Goal: Transaction & Acquisition: Purchase product/service

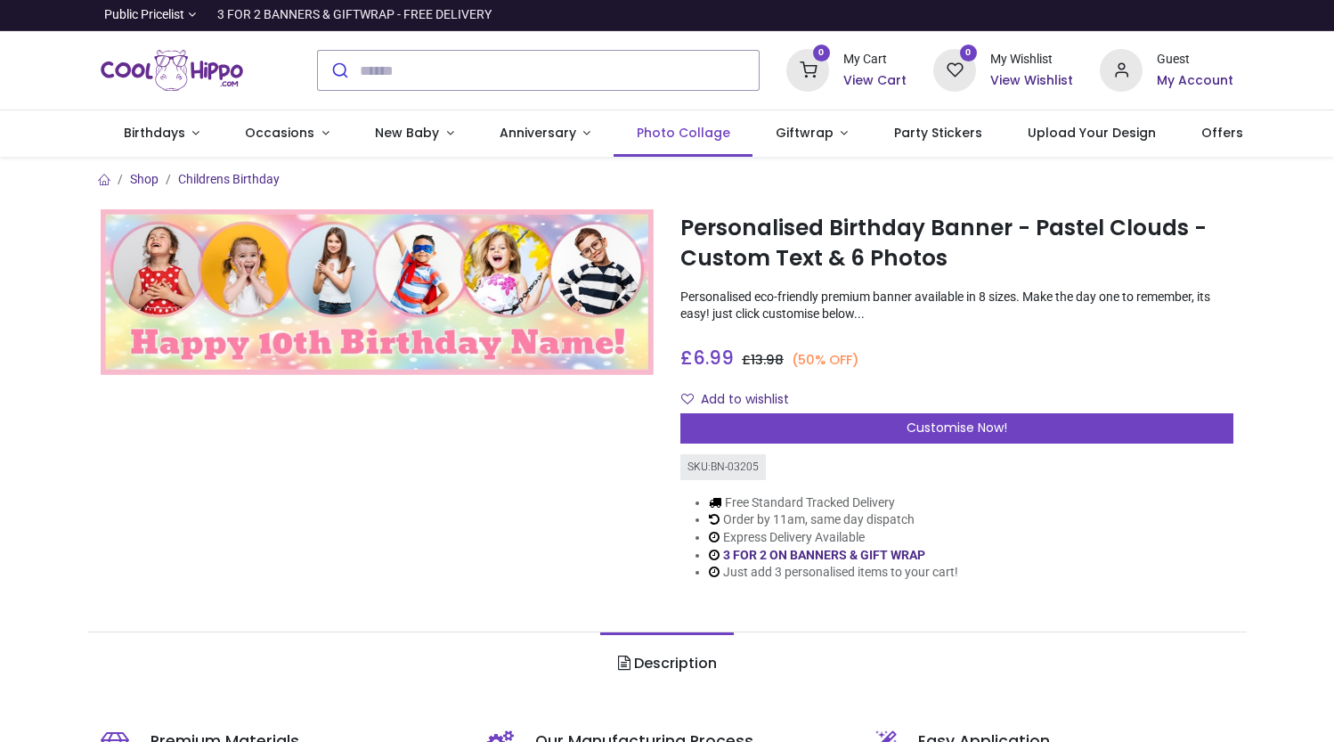
click at [693, 122] on link "Photo Collage" at bounding box center [683, 133] width 139 height 46
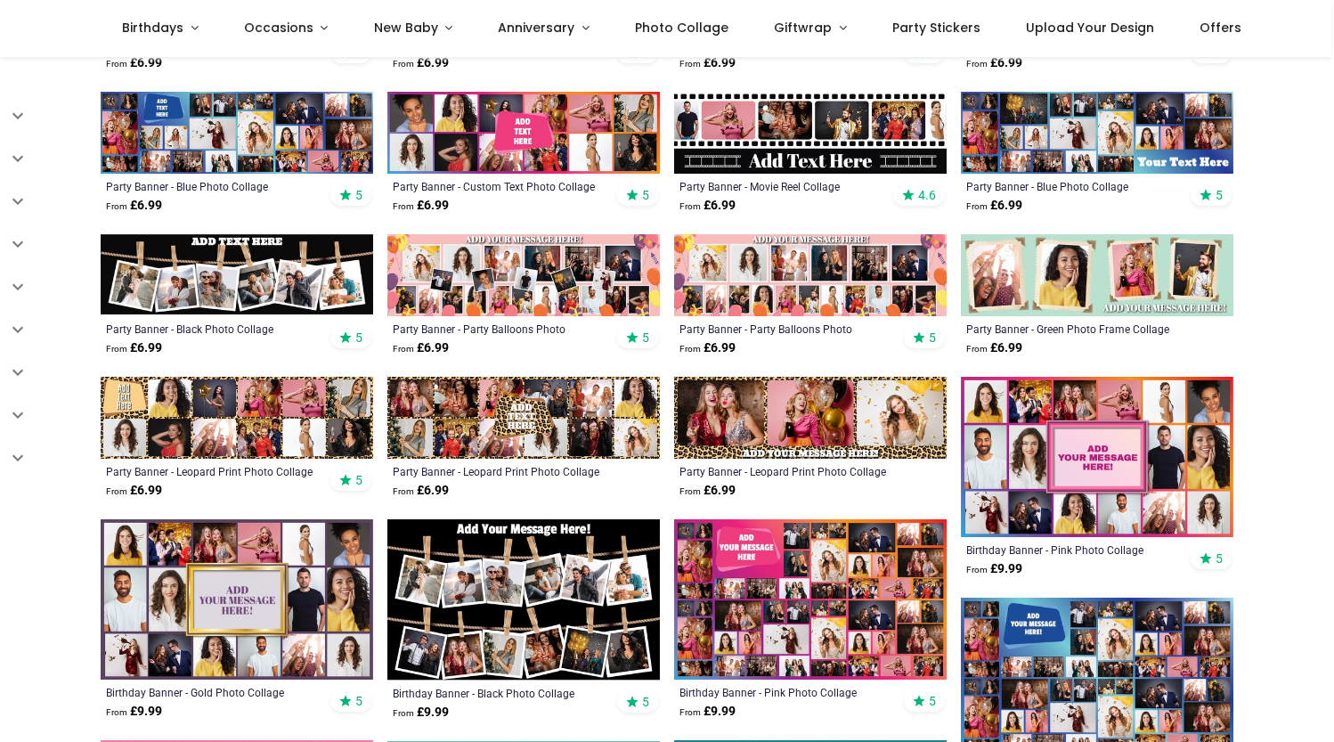
scroll to position [871, 0]
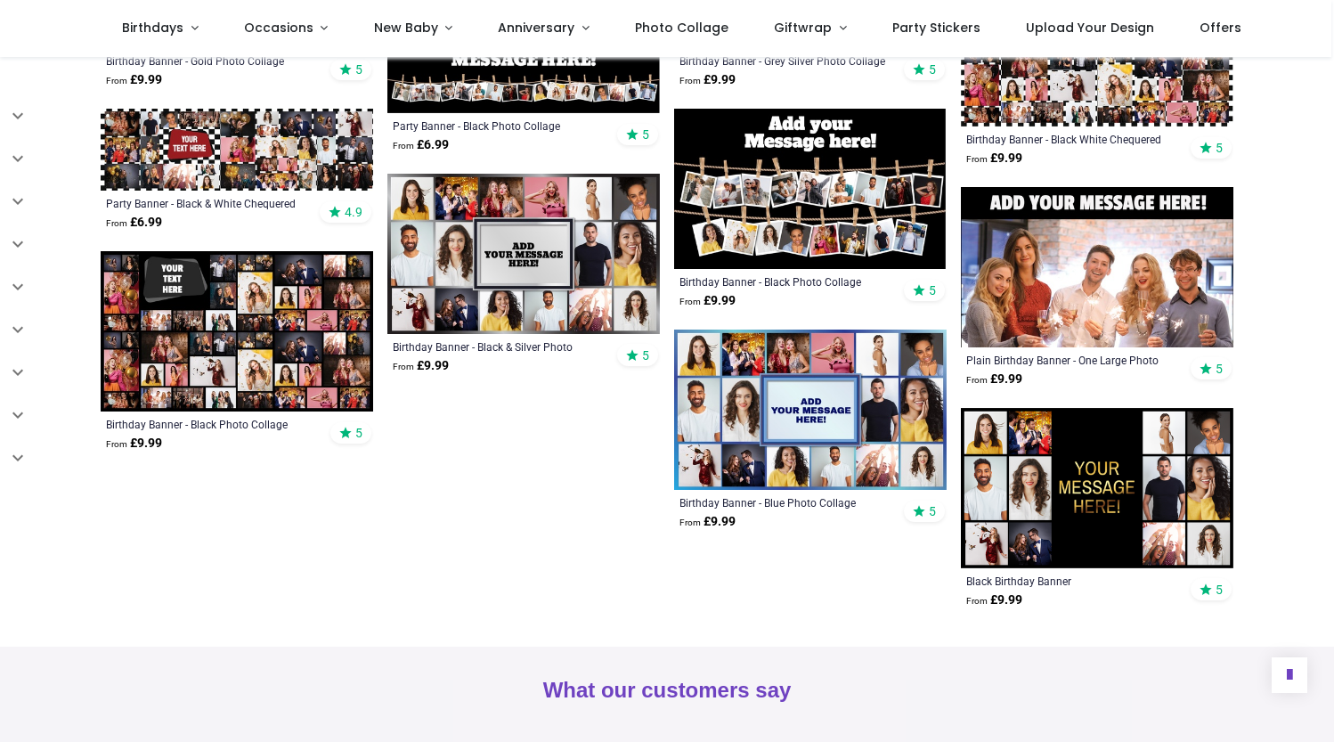
scroll to position [1711, 0]
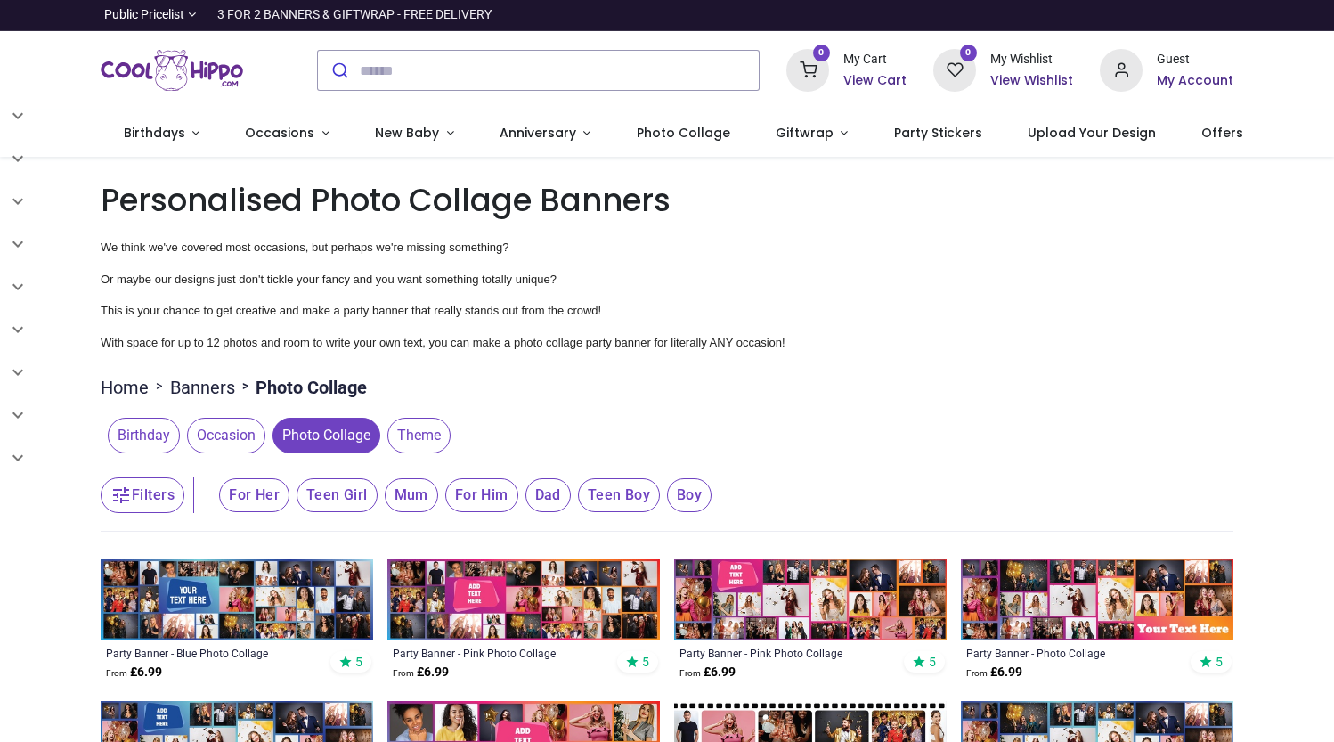
click at [167, 435] on span "Birthday" at bounding box center [144, 436] width 72 height 36
click at [185, 138] on link "Birthdays" at bounding box center [162, 133] width 122 height 46
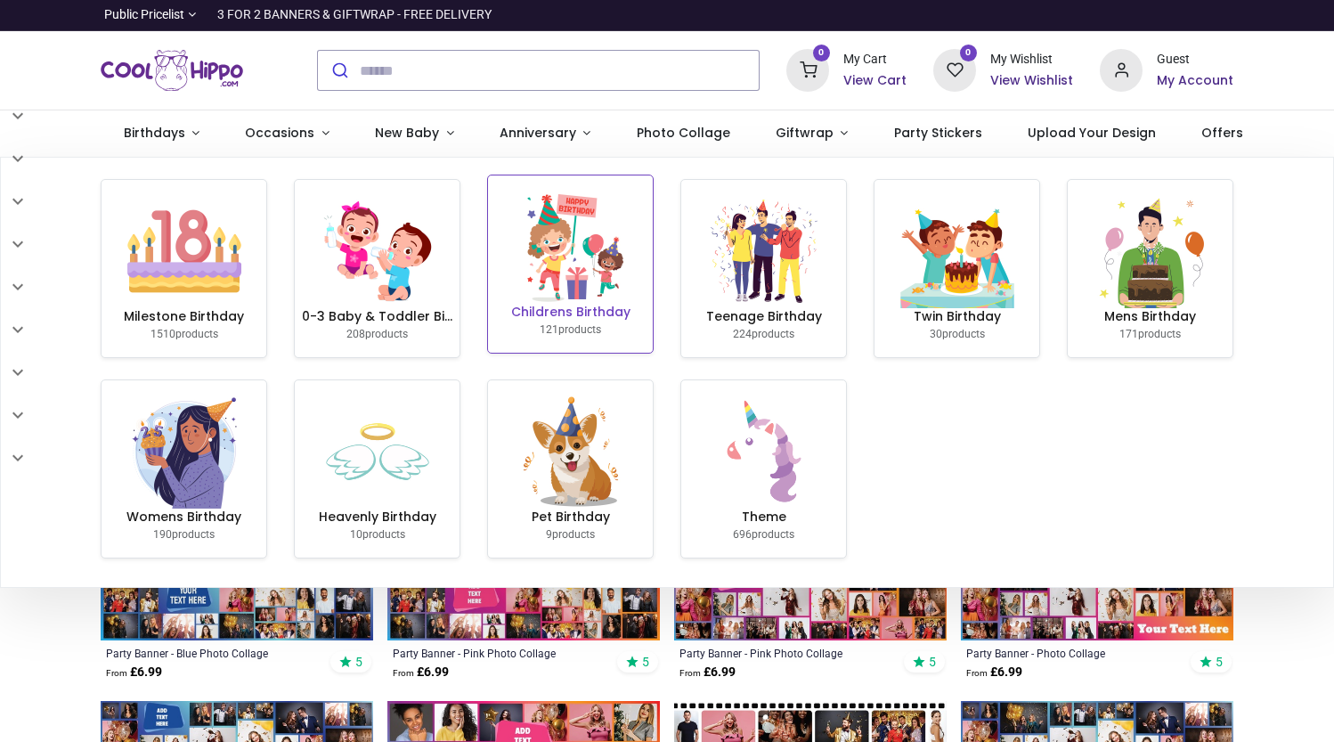
click at [595, 287] on img at bounding box center [571, 247] width 114 height 114
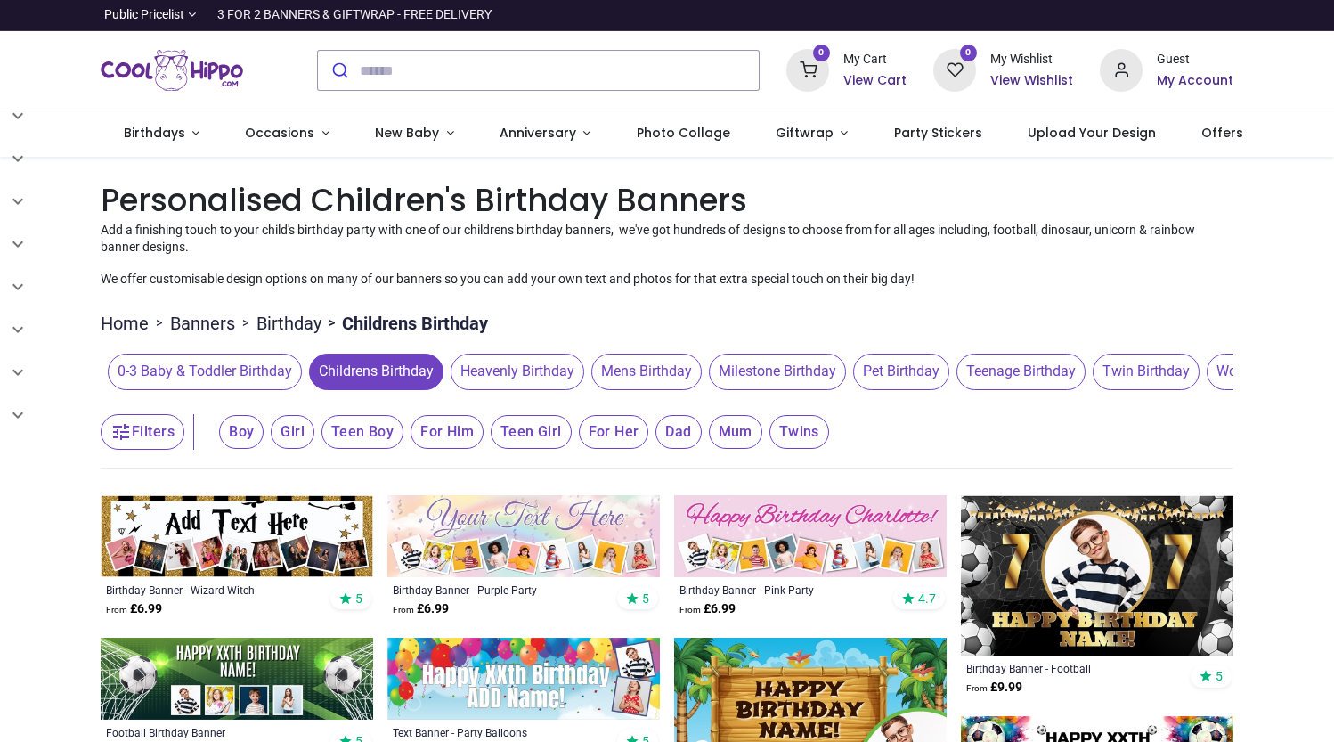
click at [363, 379] on span "Childrens Birthday" at bounding box center [376, 372] width 135 height 36
click at [293, 133] on span "Occasions" at bounding box center [279, 133] width 69 height 18
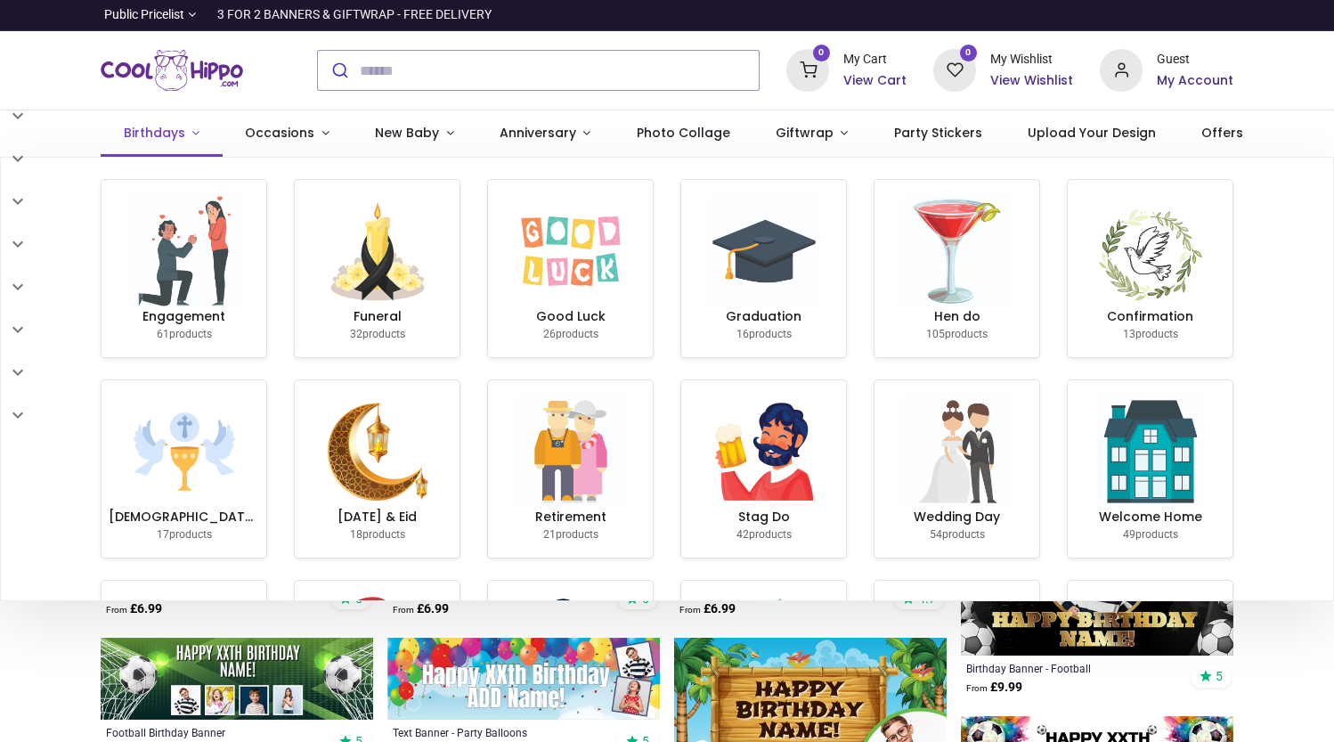
click at [178, 131] on span "Birthdays" at bounding box center [154, 133] width 61 height 18
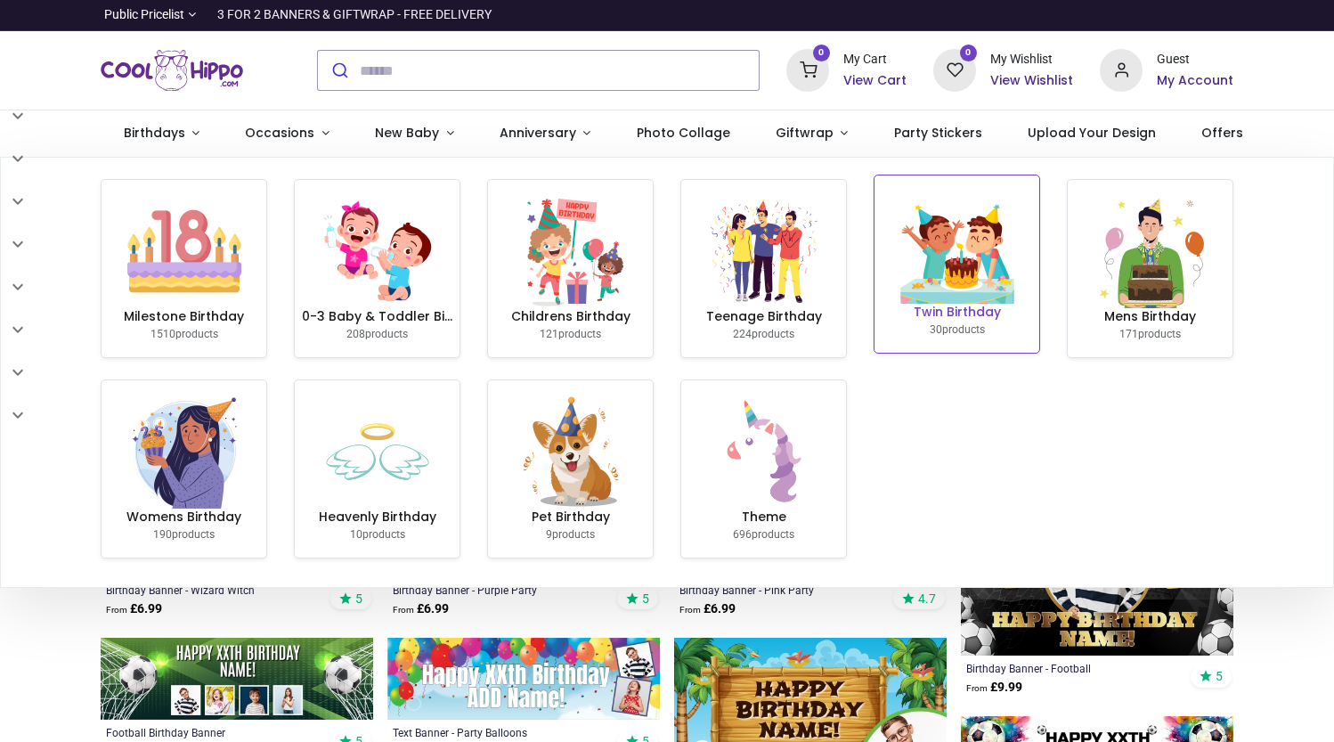
click at [999, 296] on img at bounding box center [958, 247] width 114 height 114
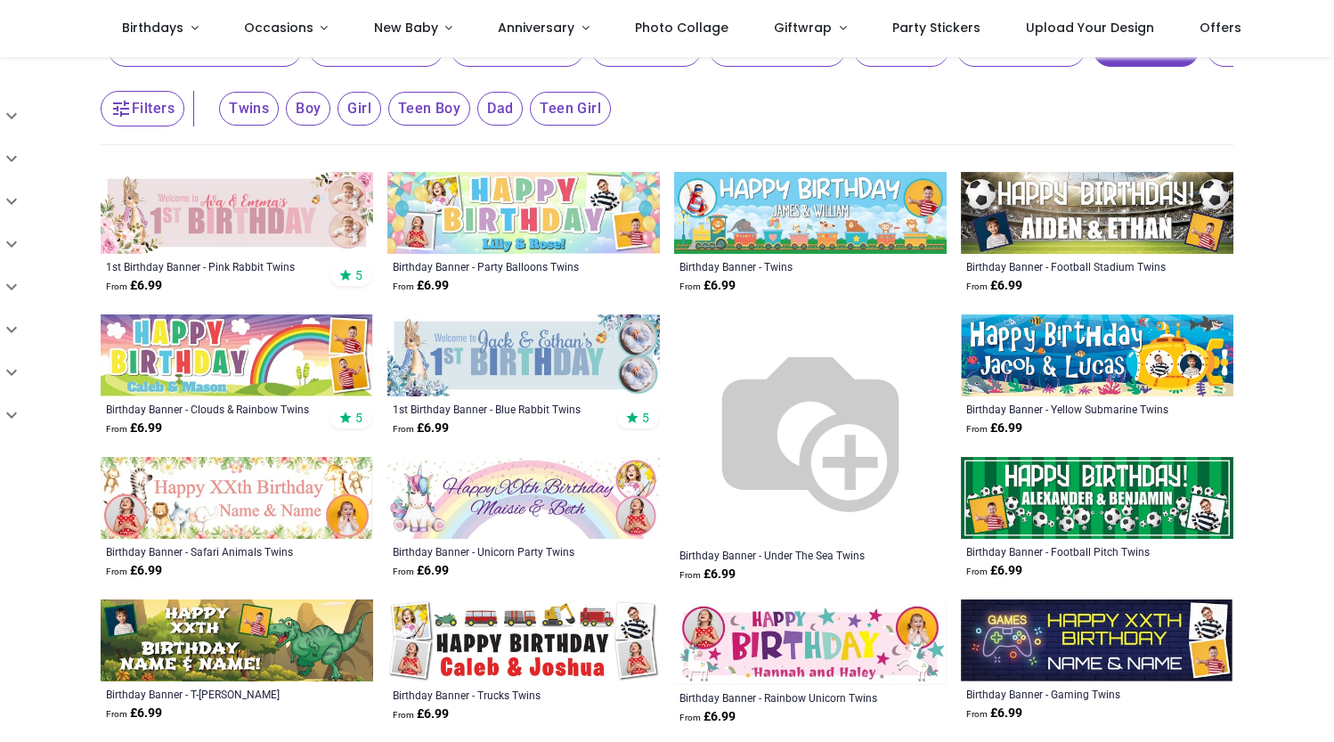
scroll to position [262, 0]
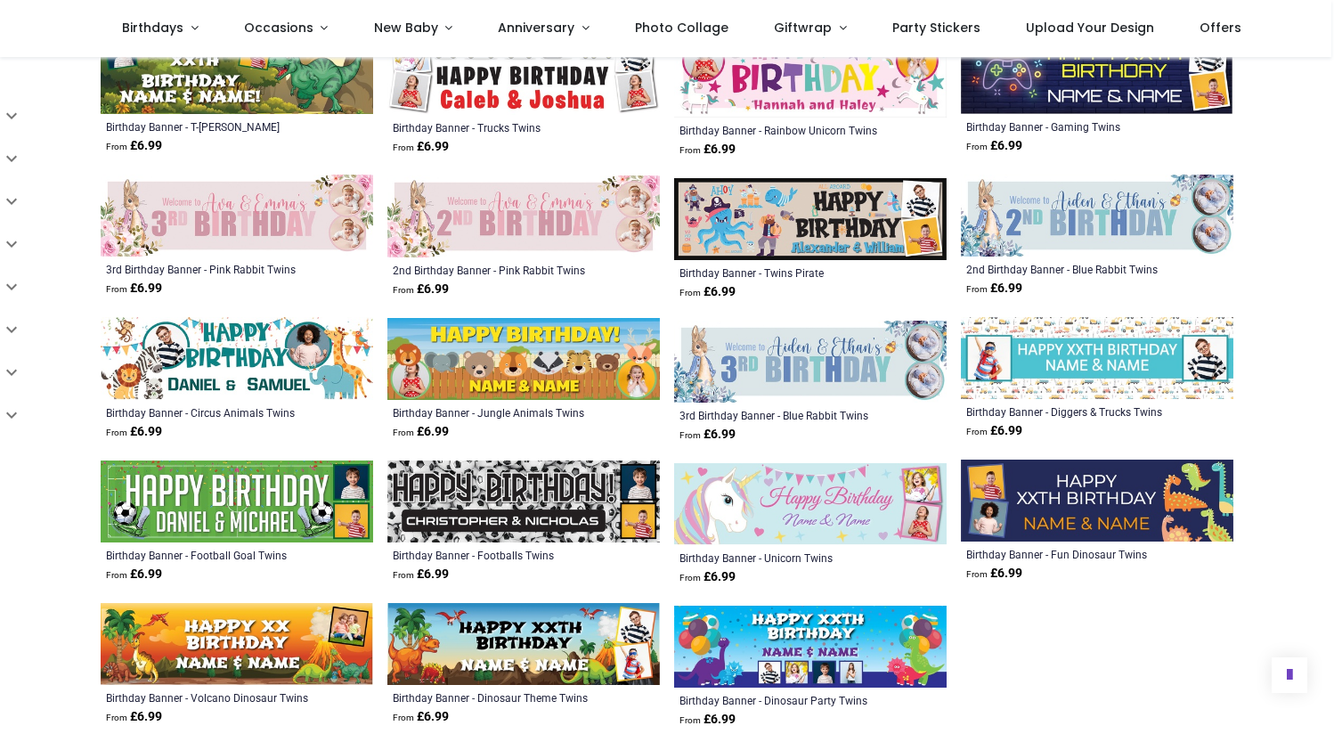
scroll to position [639, 0]
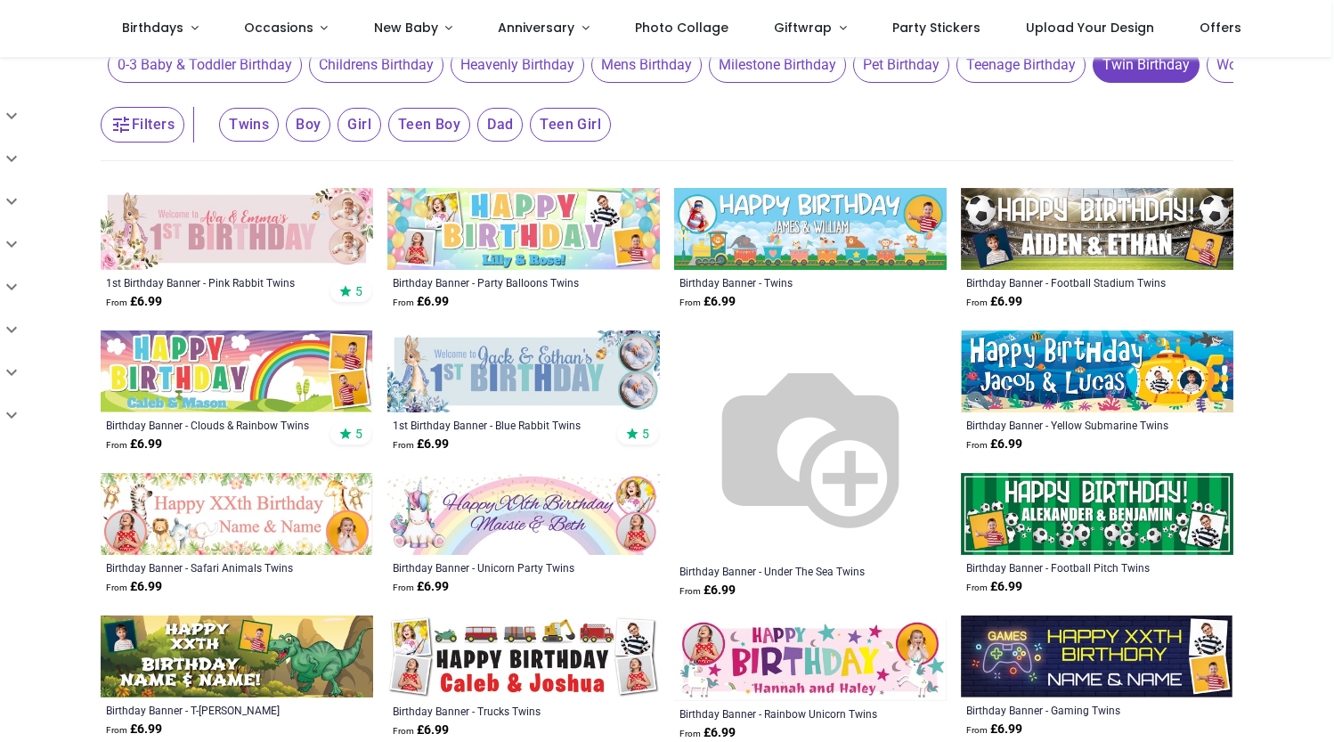
scroll to position [62, 0]
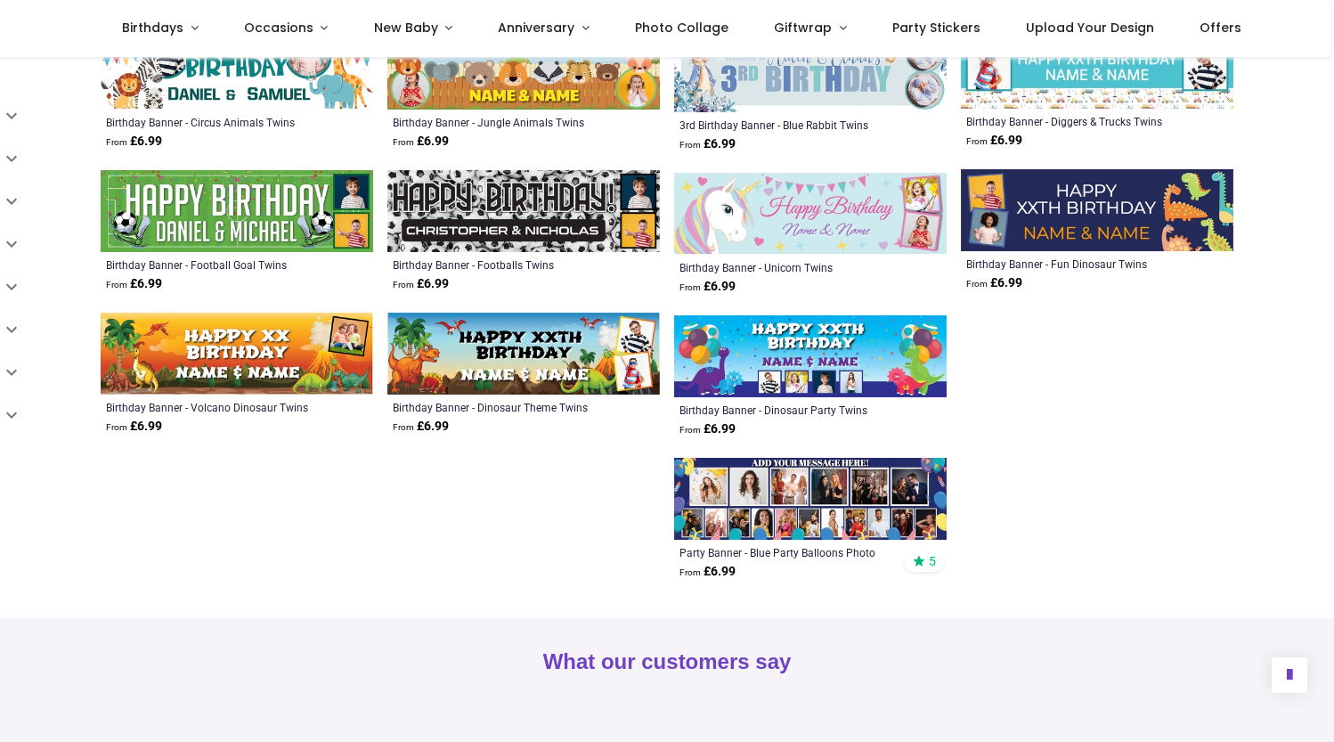
scroll to position [1350, 0]
